Goal: Information Seeking & Learning: Learn about a topic

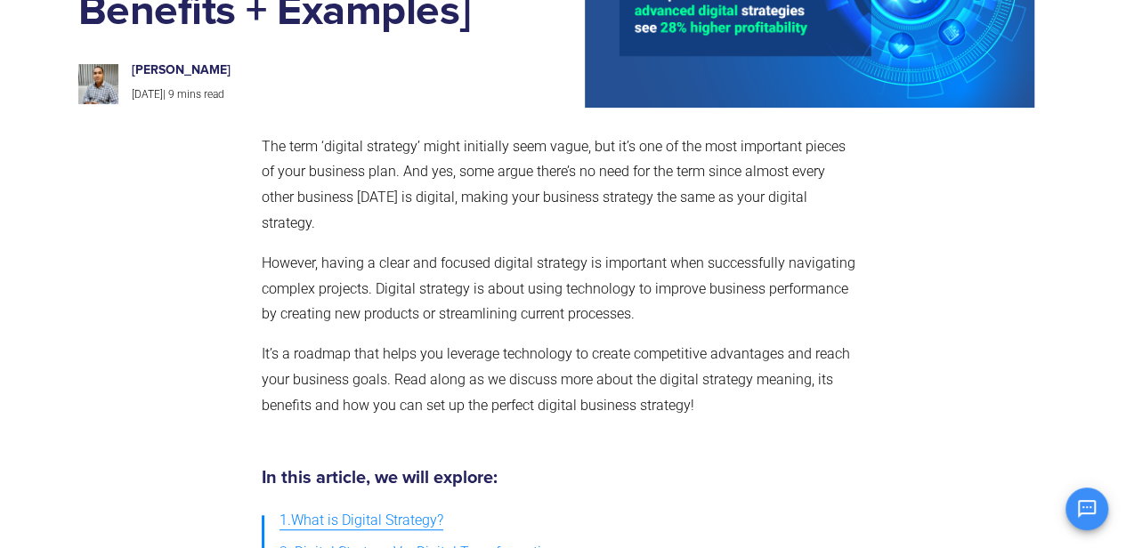
drag, startPoint x: 413, startPoint y: 137, endPoint x: 466, endPoint y: 182, distance: 69.4
click at [452, 166] on p "The term ‘digital strategy’ might initially seem vague, but it’s one of the mos…" at bounding box center [560, 185] width 596 height 102
click at [472, 260] on span "However, having a clear and focused digital strategy is important when successf…" at bounding box center [559, 289] width 594 height 69
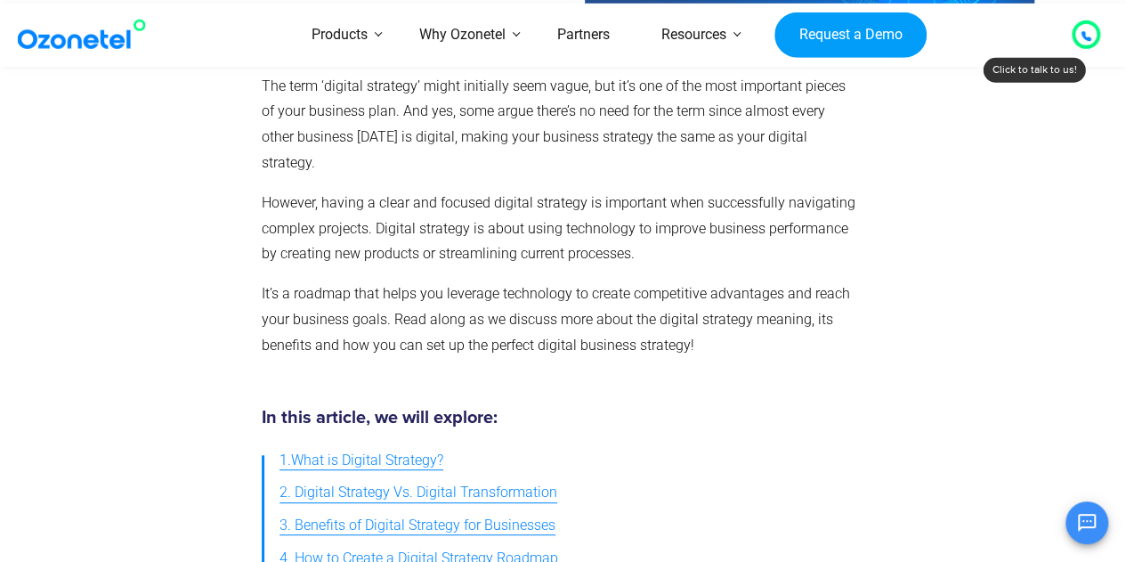
scroll to position [356, 0]
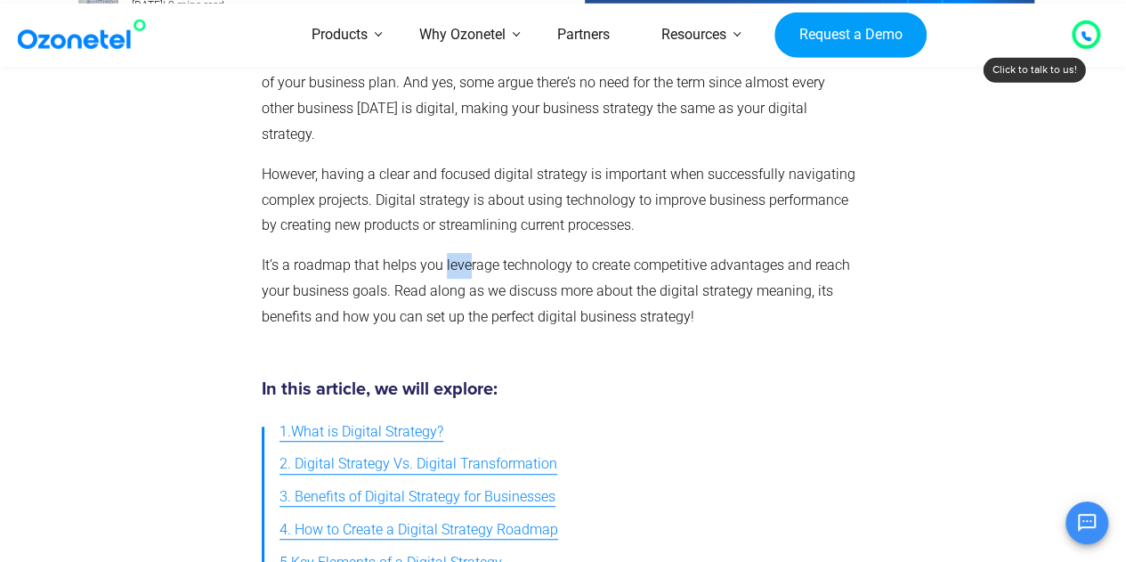
drag, startPoint x: 443, startPoint y: 239, endPoint x: 468, endPoint y: 238, distance: 25.0
click at [468, 256] on span "It’s a roadmap that helps you leverage technology to create competitive advanta…" at bounding box center [556, 290] width 588 height 69
click at [565, 253] on p "It’s a roadmap that helps you leverage technology to create competitive advanta…" at bounding box center [560, 291] width 596 height 77
drag, startPoint x: 443, startPoint y: 238, endPoint x: 566, endPoint y: 239, distance: 122.9
click at [566, 256] on span "It’s a roadmap that helps you leverage technology to create competitive advanta…" at bounding box center [556, 290] width 588 height 69
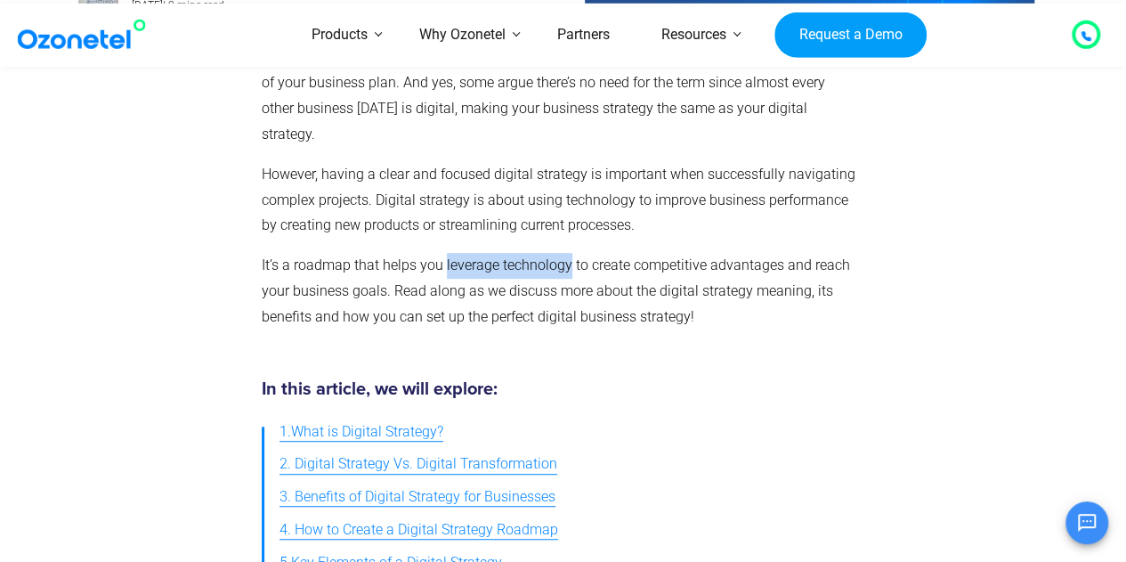
copy span "leverage technology"
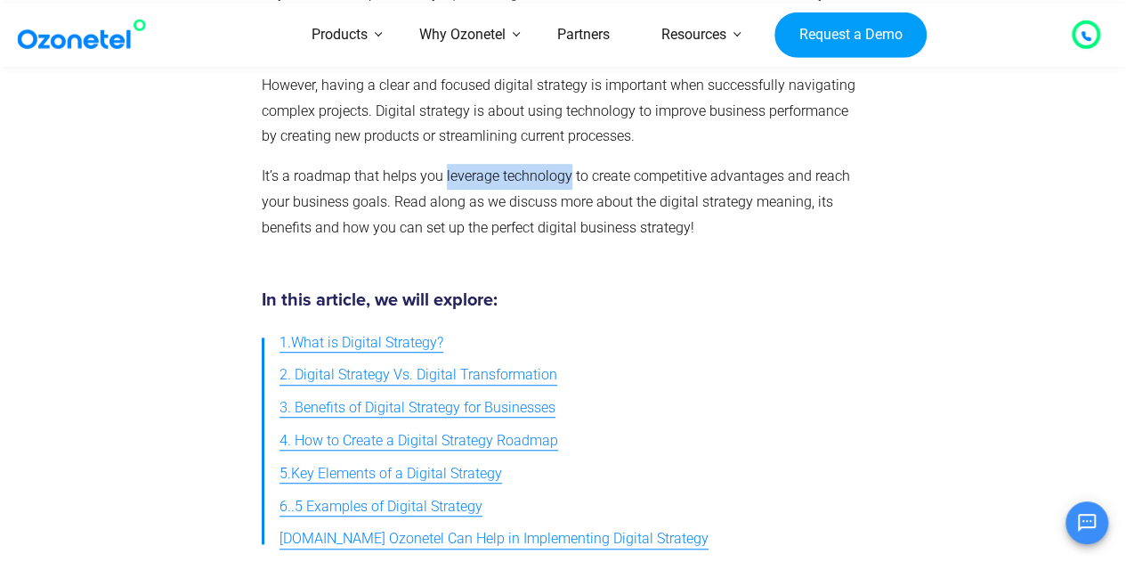
click at [445, 461] on span "5.Key Elements of a Digital Strategy" at bounding box center [391, 474] width 223 height 26
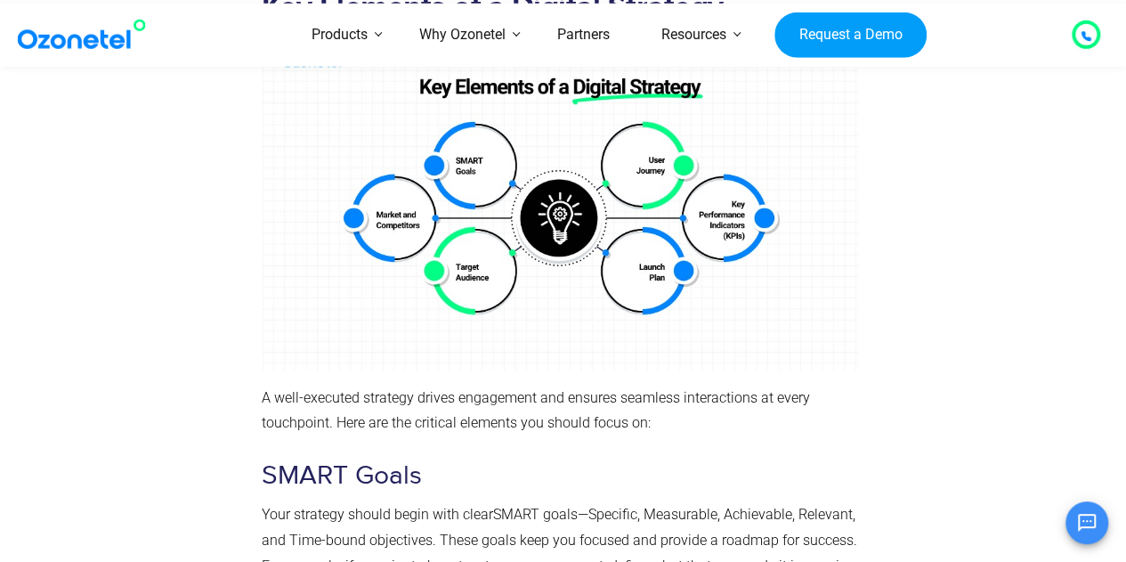
scroll to position [5841, 0]
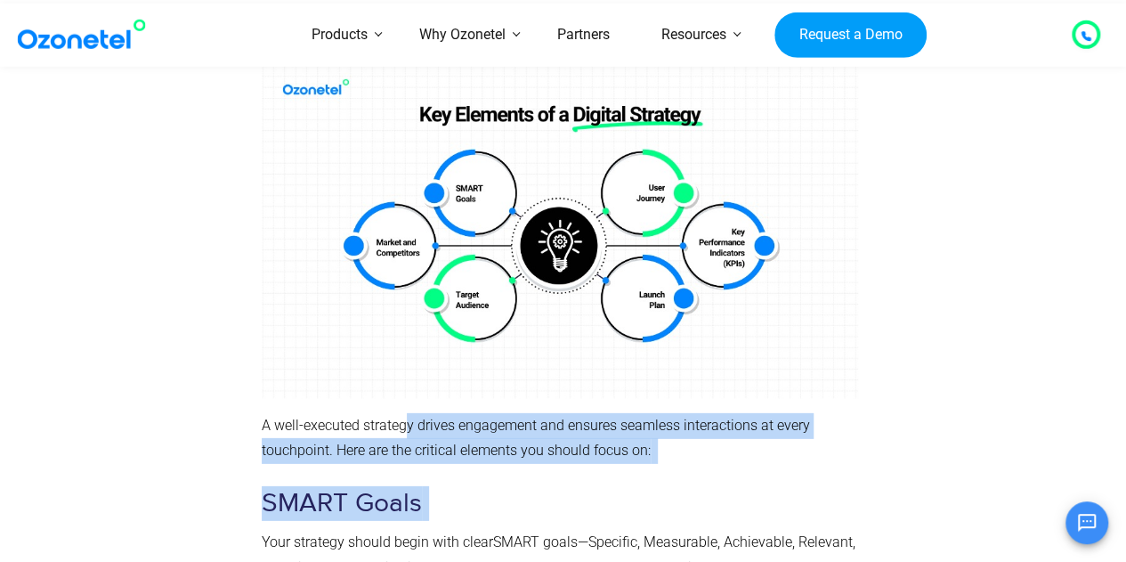
drag, startPoint x: 402, startPoint y: 396, endPoint x: 576, endPoint y: 448, distance: 181.1
click at [748, 486] on h3 "SMART Goals" at bounding box center [560, 503] width 596 height 35
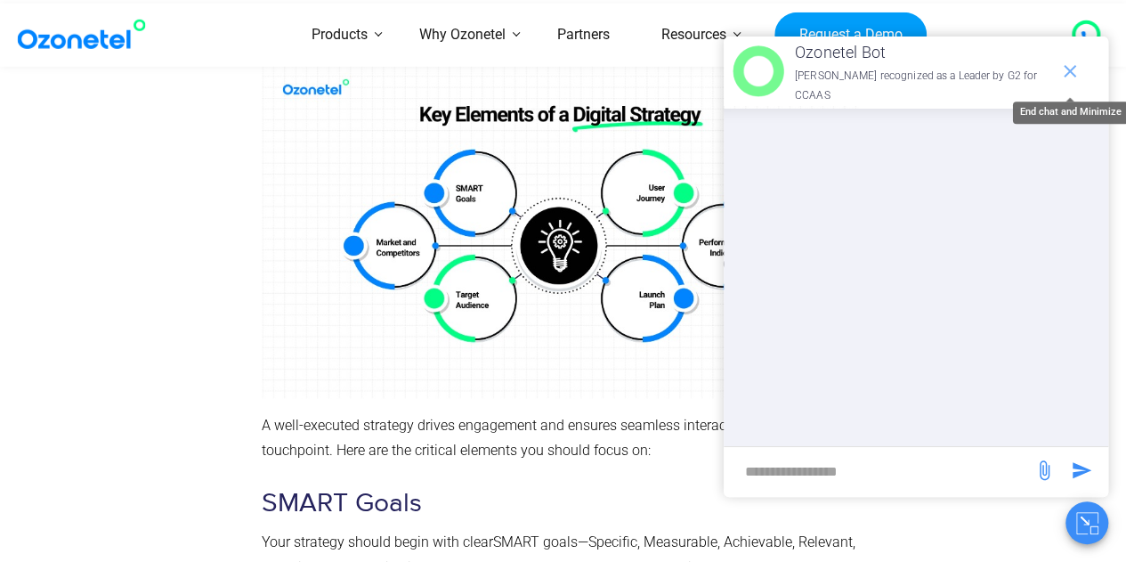
click at [1079, 72] on icon "end chat or minimize" at bounding box center [1069, 71] width 21 height 21
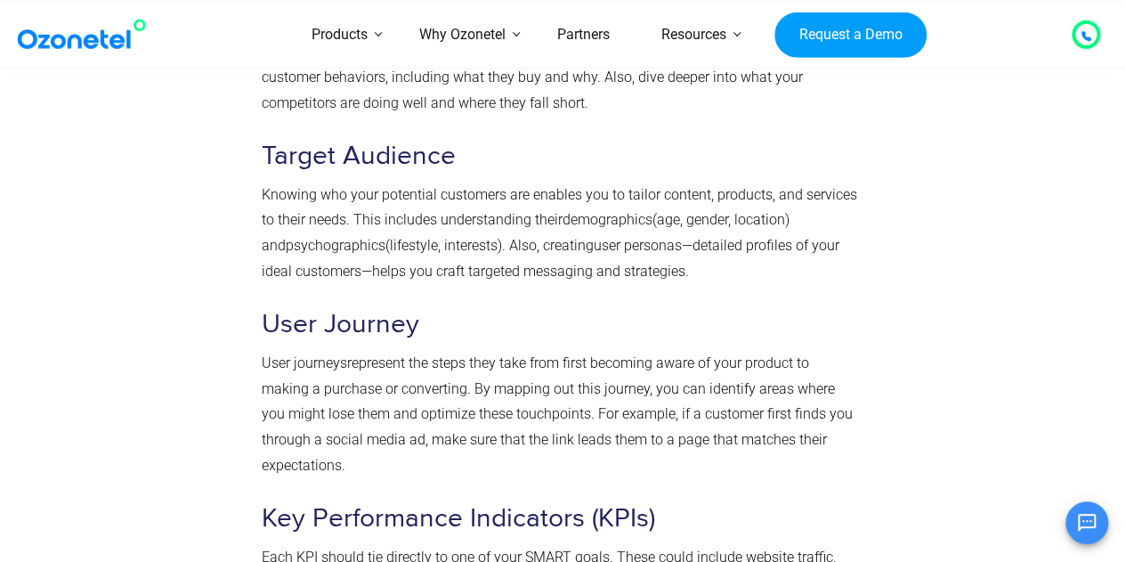
scroll to position [6553, 0]
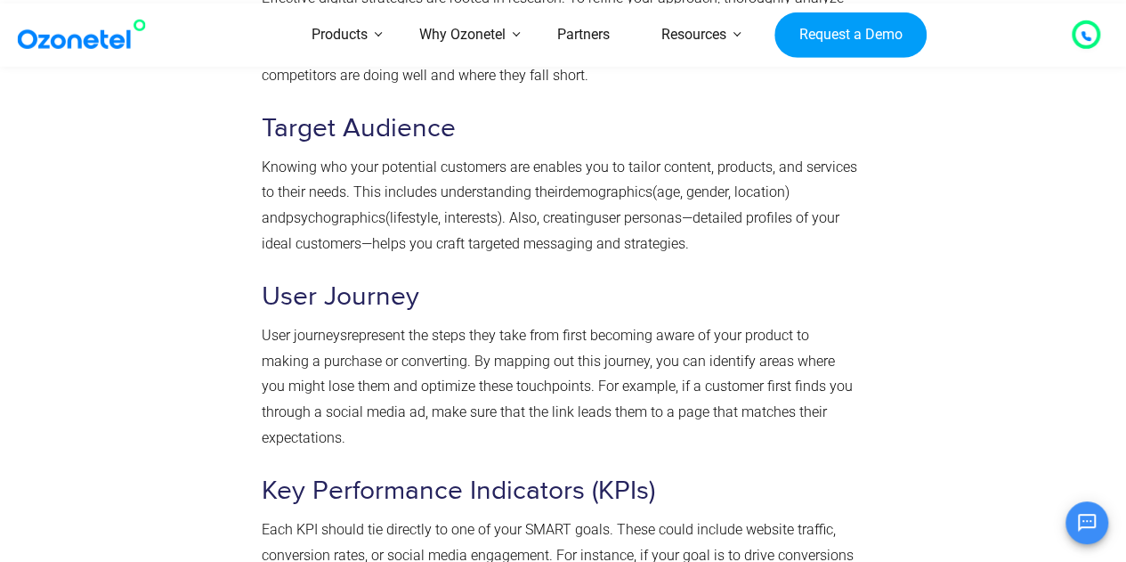
click at [171, 336] on div at bounding box center [165, 38] width 174 height 1494
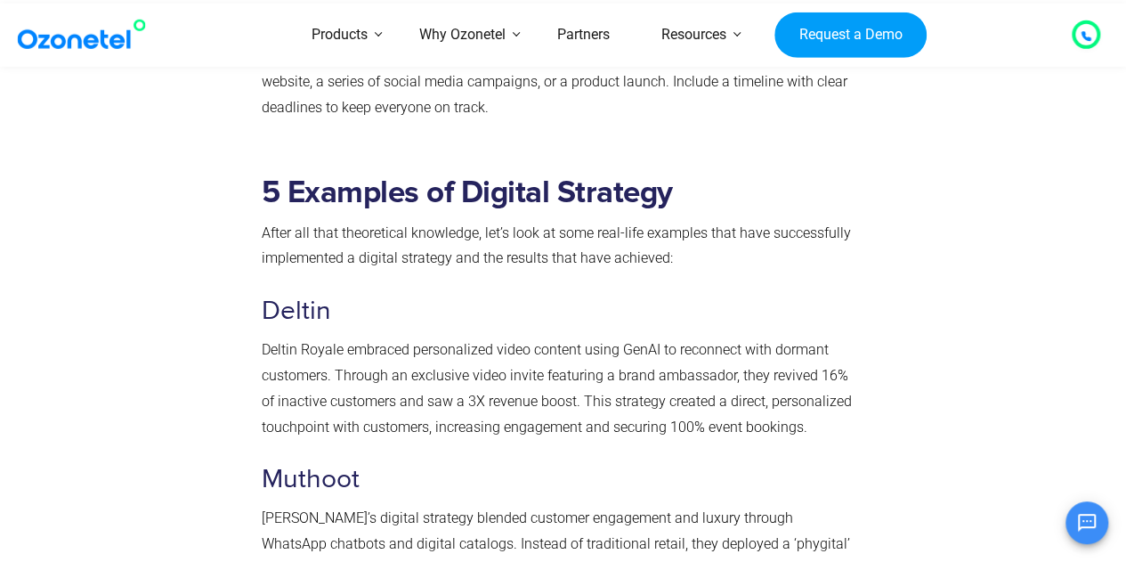
scroll to position [7354, 0]
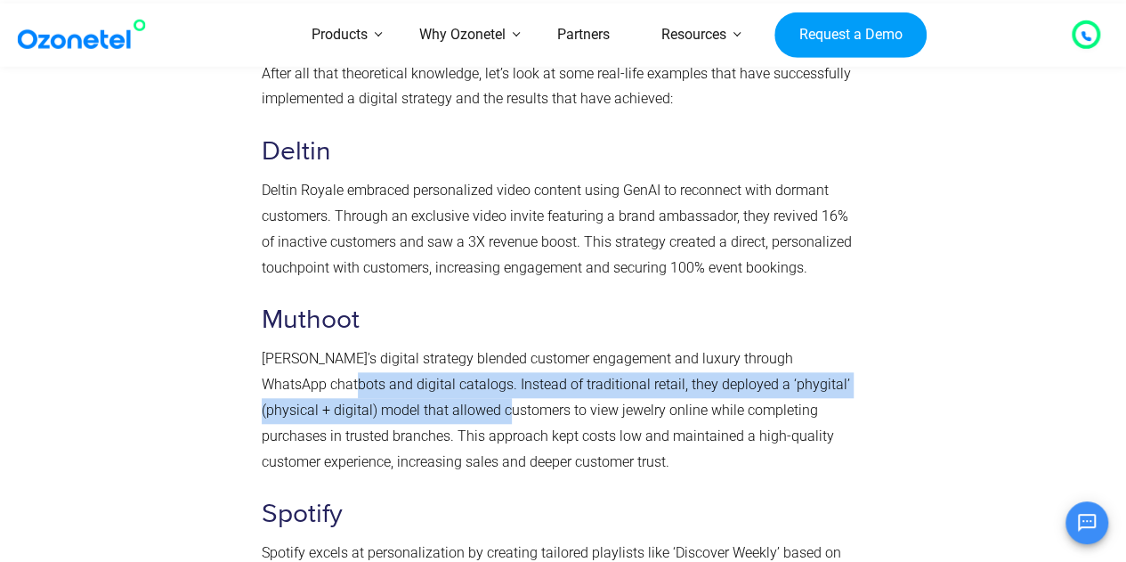
drag, startPoint x: 324, startPoint y: 366, endPoint x: 513, endPoint y: 380, distance: 189.3
click at [509, 378] on span "[PERSON_NAME]’s digital strategy blended customer engagement and luxury through…" at bounding box center [556, 409] width 588 height 119
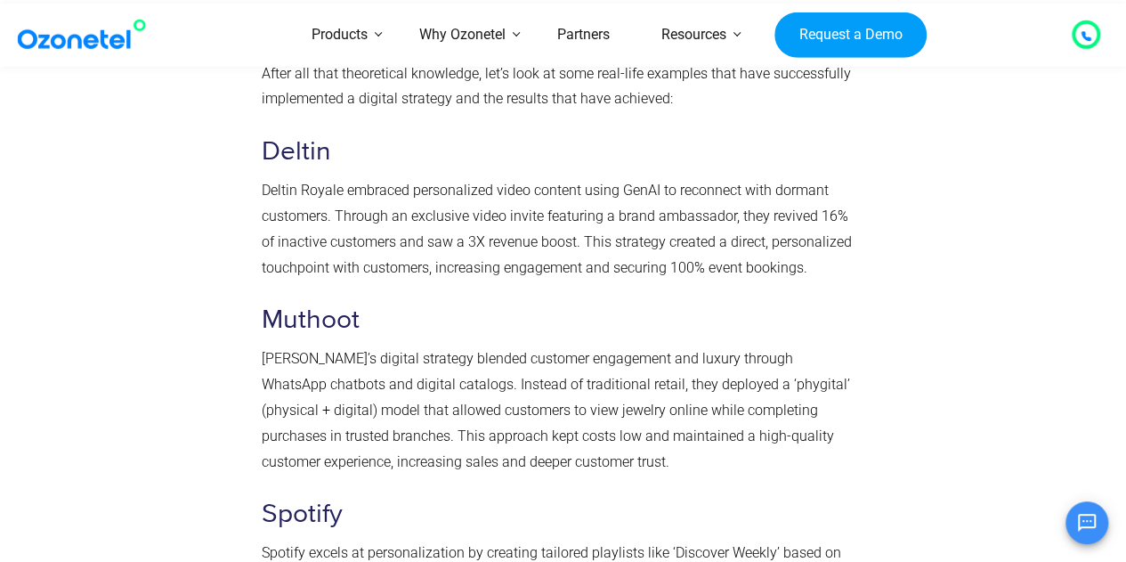
click at [540, 438] on span "[PERSON_NAME]’s digital strategy blended customer engagement and luxury through…" at bounding box center [556, 409] width 588 height 119
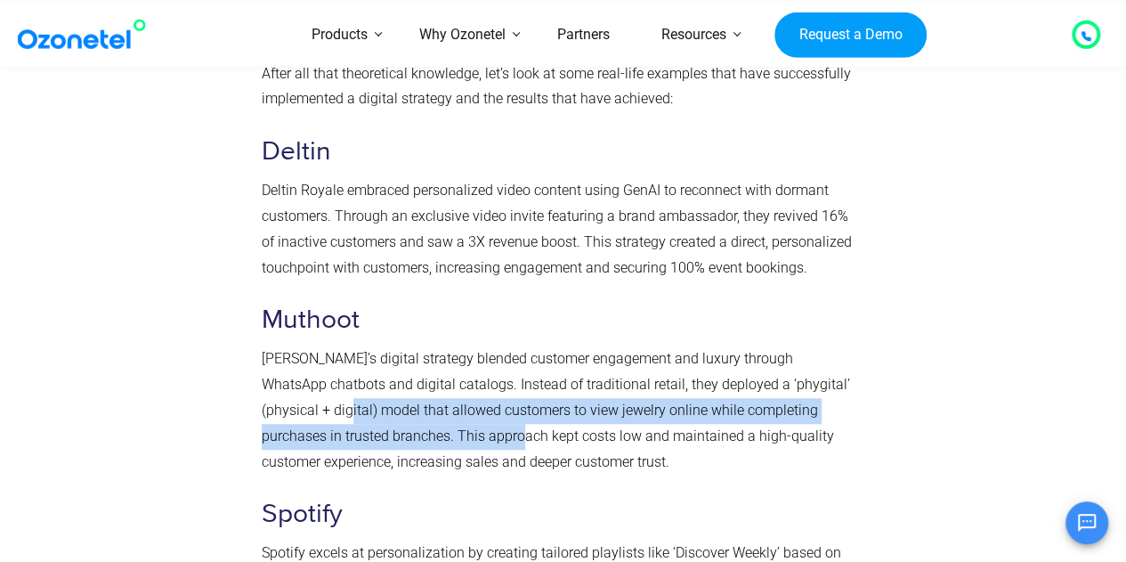
drag, startPoint x: 312, startPoint y: 389, endPoint x: 487, endPoint y: 403, distance: 175.1
click at [485, 401] on span "[PERSON_NAME]’s digital strategy blended customer engagement and luxury through…" at bounding box center [556, 409] width 588 height 119
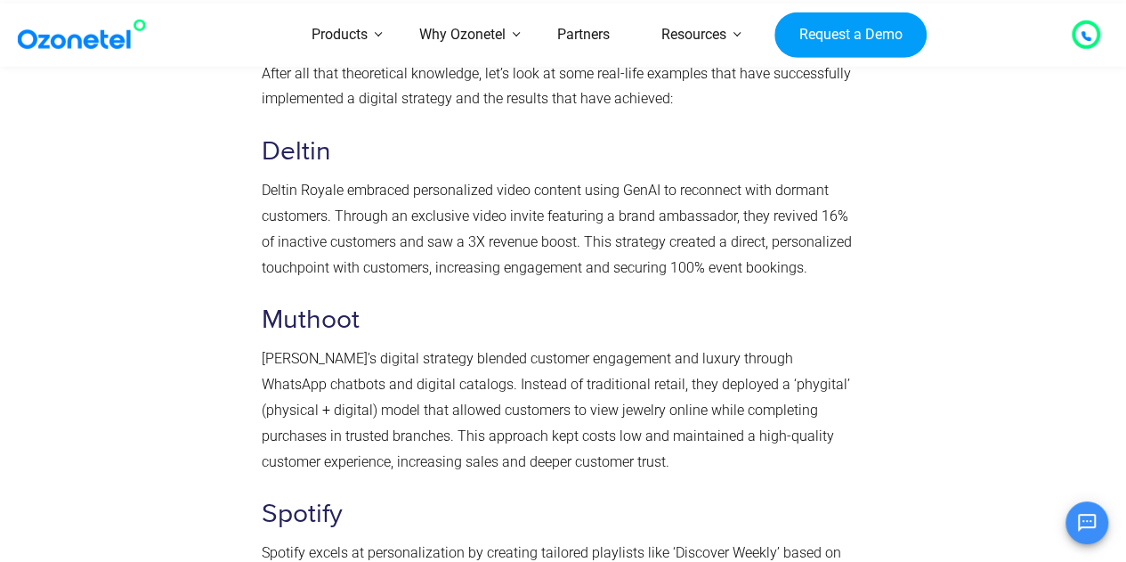
click at [644, 449] on div "5 Examples of Digital Strategy After all that theoretical knowledge, let’s look…" at bounding box center [560, 536] width 596 height 1042
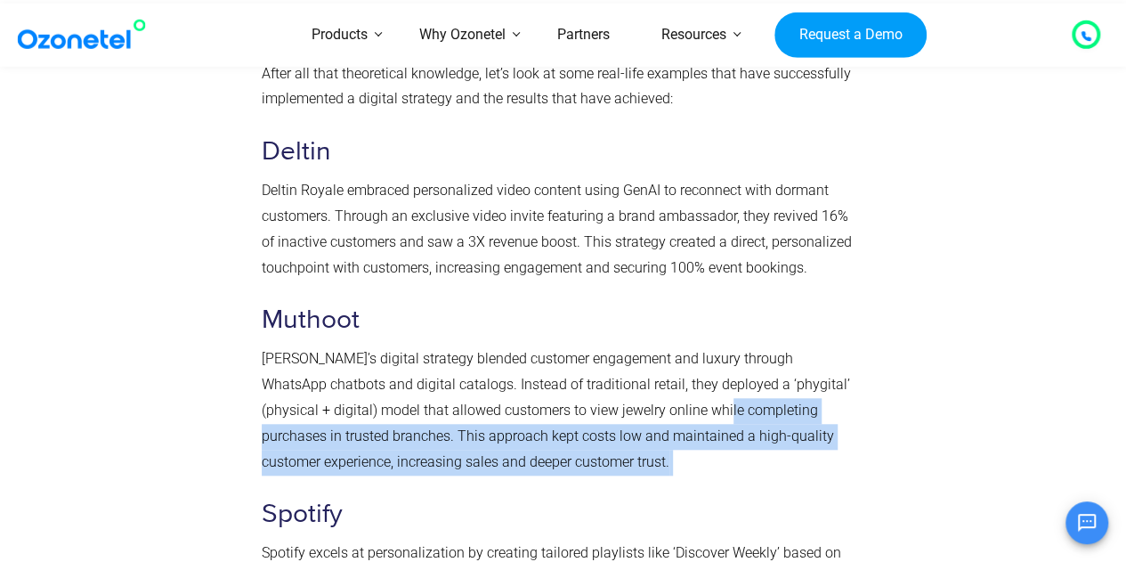
drag, startPoint x: 680, startPoint y: 435, endPoint x: 696, endPoint y: 387, distance: 50.7
click at [696, 387] on p "[PERSON_NAME]’s digital strategy blended customer engagement and luxury through…" at bounding box center [560, 410] width 596 height 128
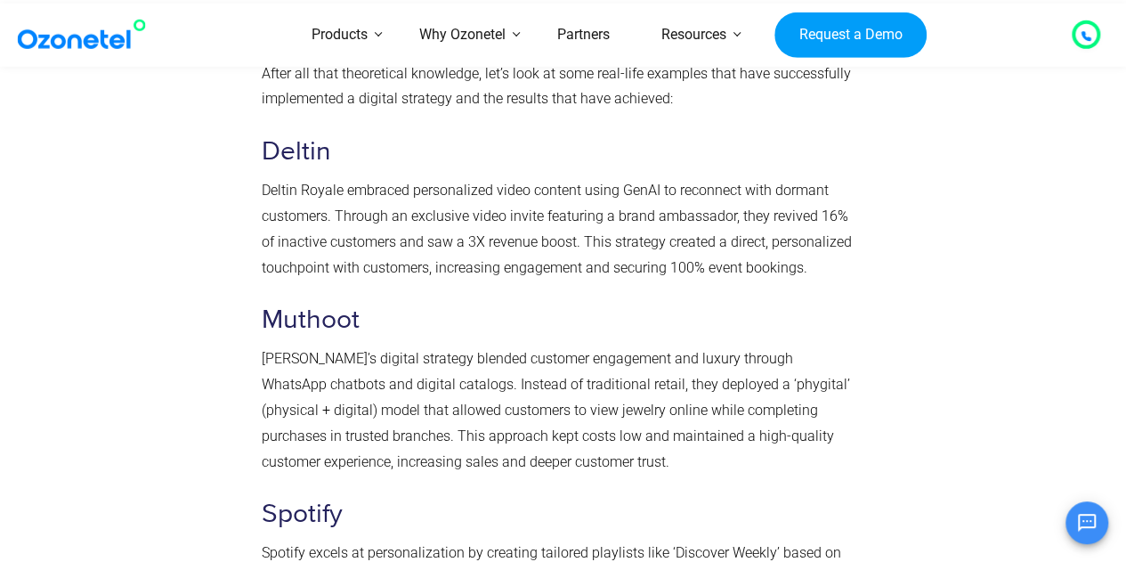
click at [662, 453] on div "5 Examples of Digital Strategy After all that theoretical knowledge, let’s look…" at bounding box center [560, 536] width 596 height 1042
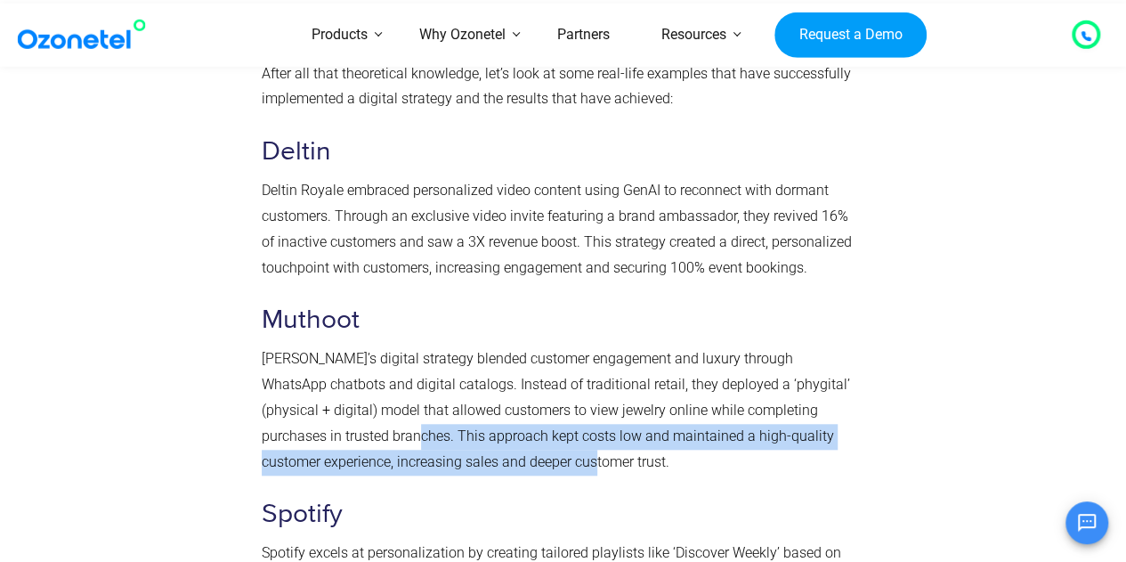
drag, startPoint x: 372, startPoint y: 411, endPoint x: 574, endPoint y: 442, distance: 204.5
click at [574, 442] on span "[PERSON_NAME]’s digital strategy blended customer engagement and luxury through…" at bounding box center [556, 409] width 588 height 119
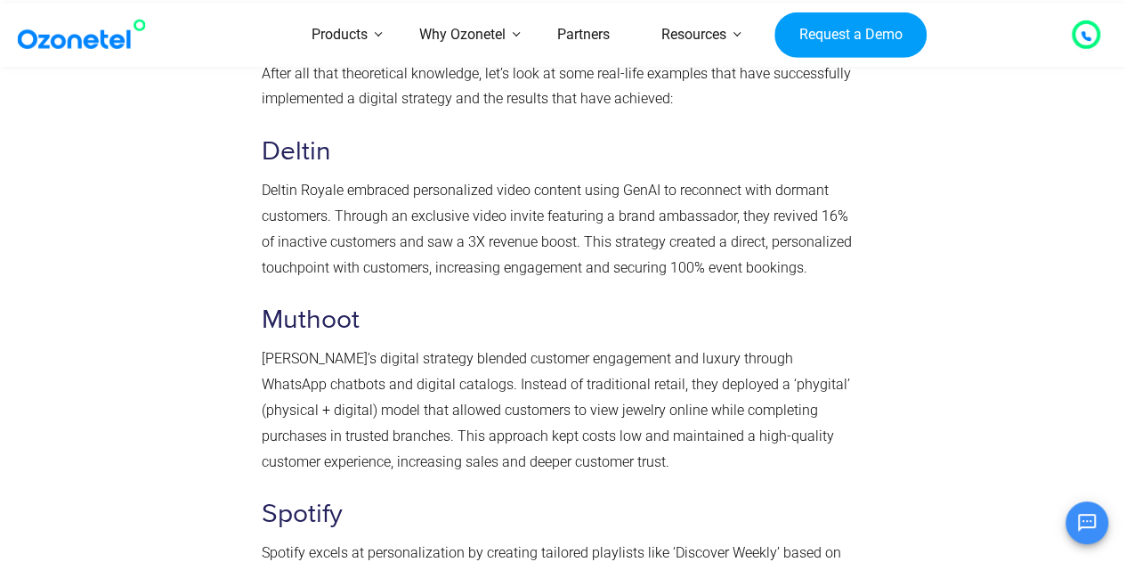
click at [630, 444] on p "[PERSON_NAME]’s digital strategy blended customer engagement and luxury through…" at bounding box center [560, 410] width 596 height 128
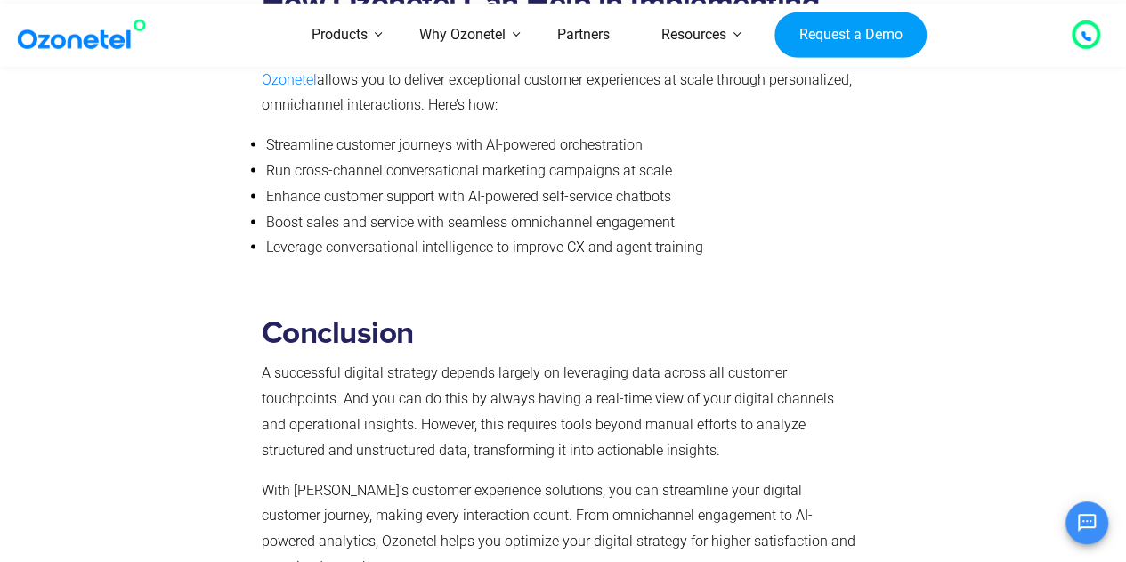
scroll to position [8333, 0]
